Goal: Task Accomplishment & Management: Use online tool/utility

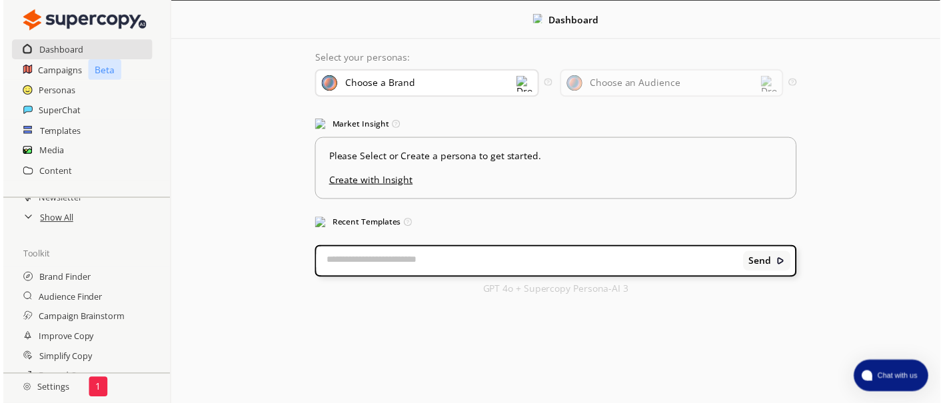
scroll to position [129, 0]
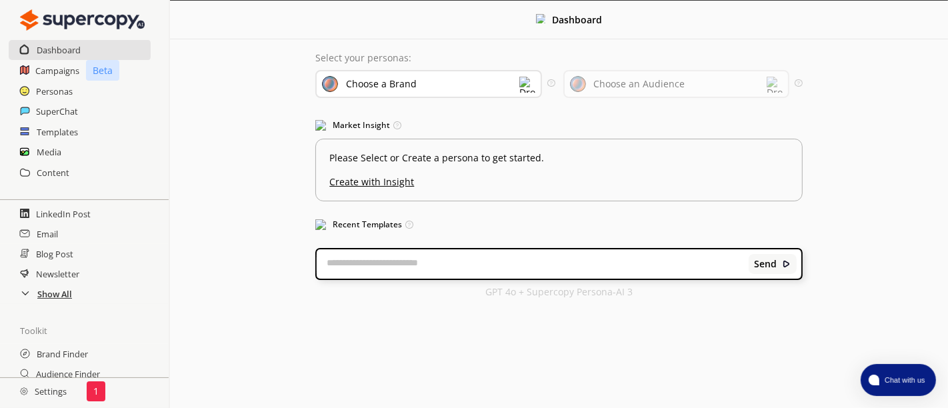
click at [53, 299] on h2 "Show All" at bounding box center [54, 294] width 35 height 20
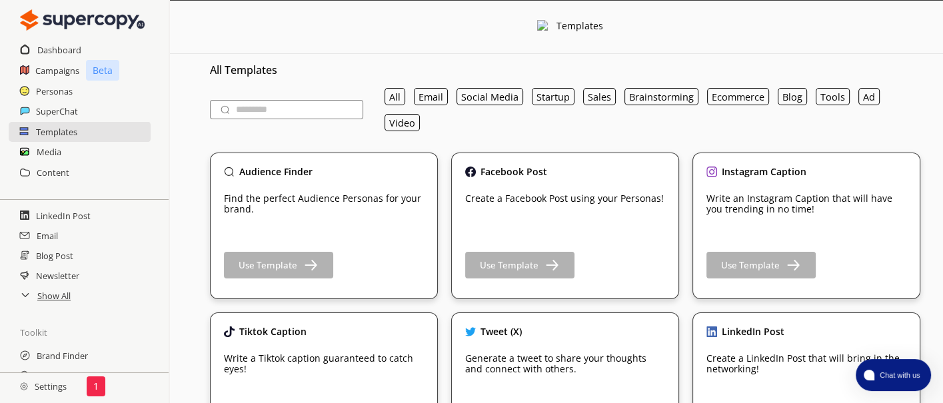
scroll to position [148, 0]
click at [59, 279] on h2 "Show All" at bounding box center [54, 275] width 35 height 20
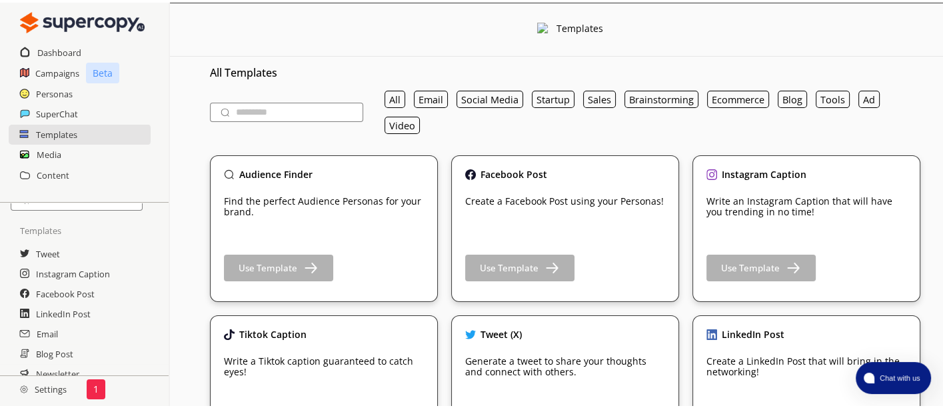
scroll to position [0, 0]
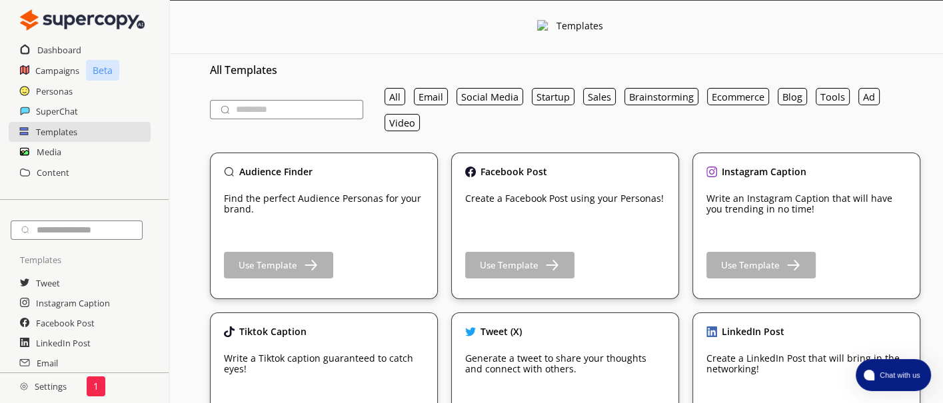
click at [102, 392] on div "1" at bounding box center [96, 387] width 19 height 20
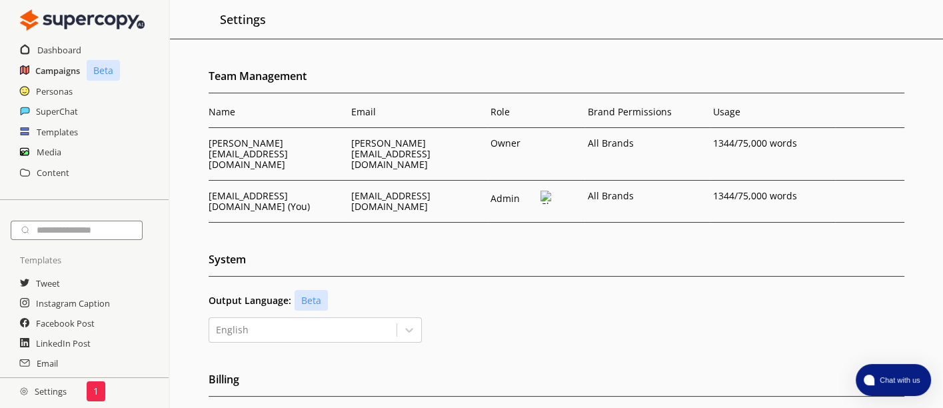
click at [51, 73] on h2 "Campaigns" at bounding box center [57, 71] width 45 height 20
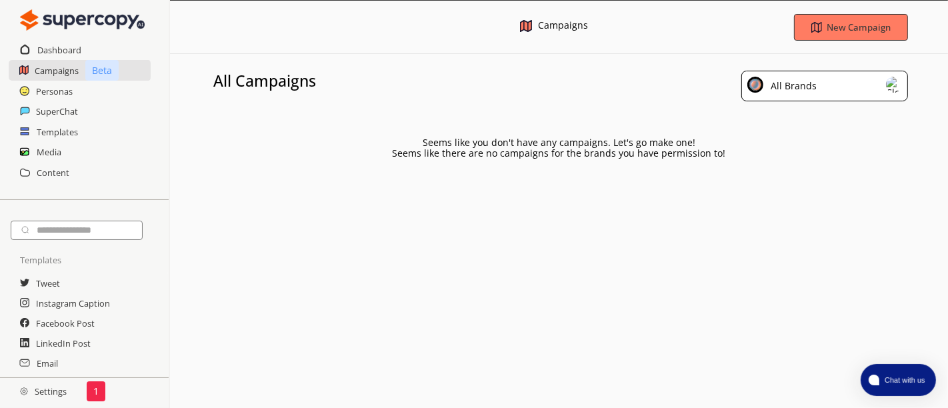
click at [754, 85] on img at bounding box center [755, 85] width 16 height 16
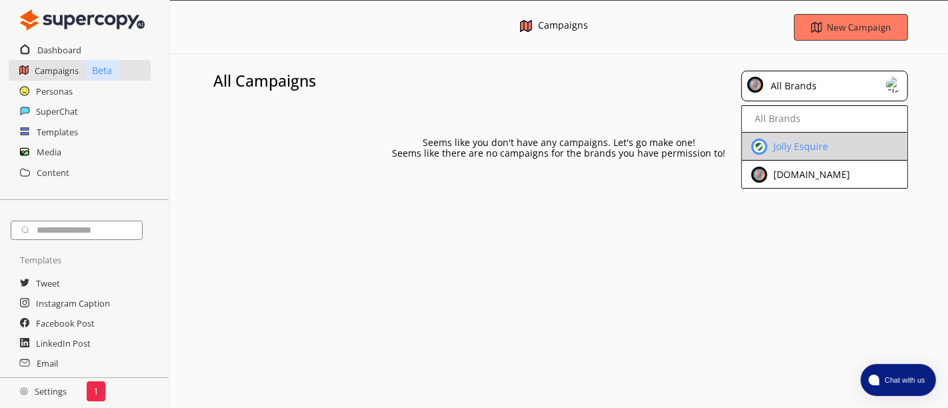
click at [777, 143] on div "Jolly Esquire" at bounding box center [799, 146] width 58 height 11
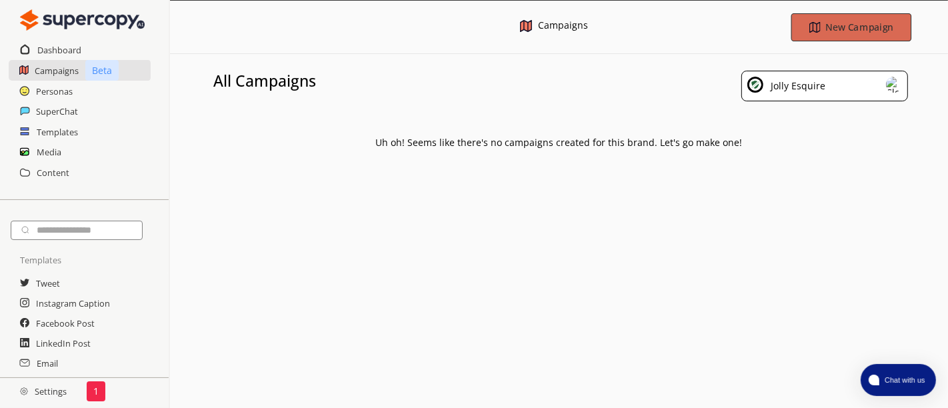
click at [841, 29] on b "New Campaign" at bounding box center [858, 27] width 67 height 13
